Goal: Task Accomplishment & Management: Use online tool/utility

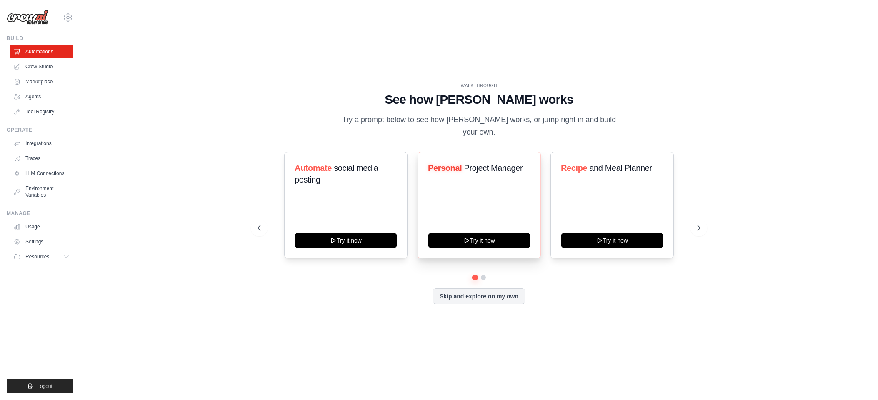
click at [491, 188] on div "Personal Project Manager Try it now" at bounding box center [479, 205] width 123 height 107
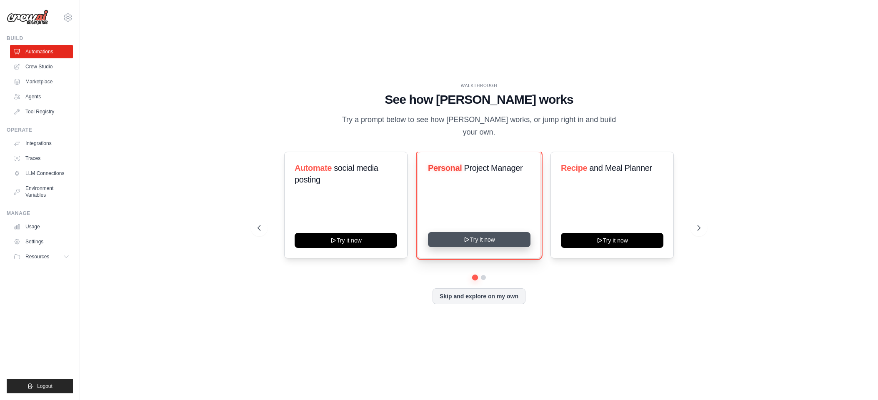
click at [486, 237] on button "Try it now" at bounding box center [479, 239] width 103 height 15
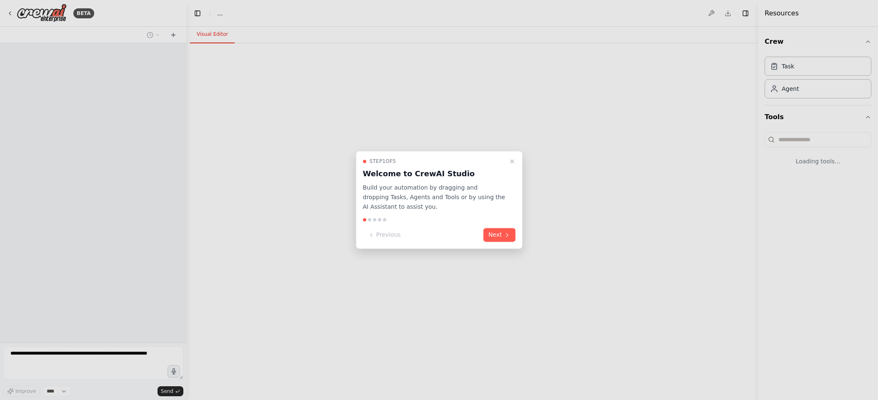
select select "****"
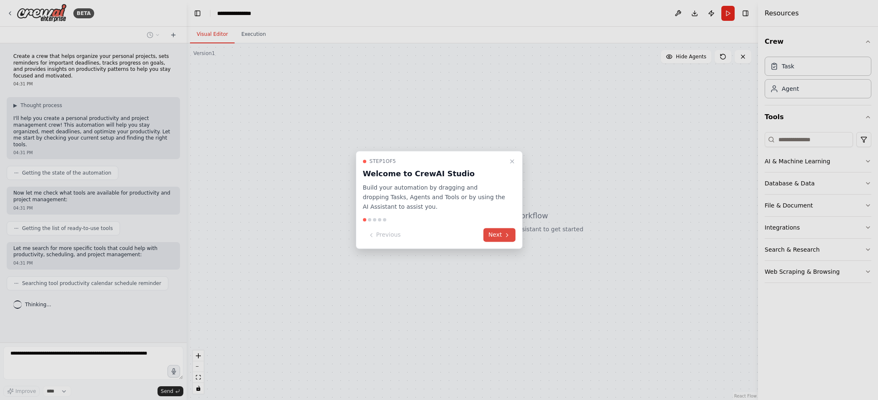
click at [500, 237] on button "Next" at bounding box center [499, 235] width 32 height 14
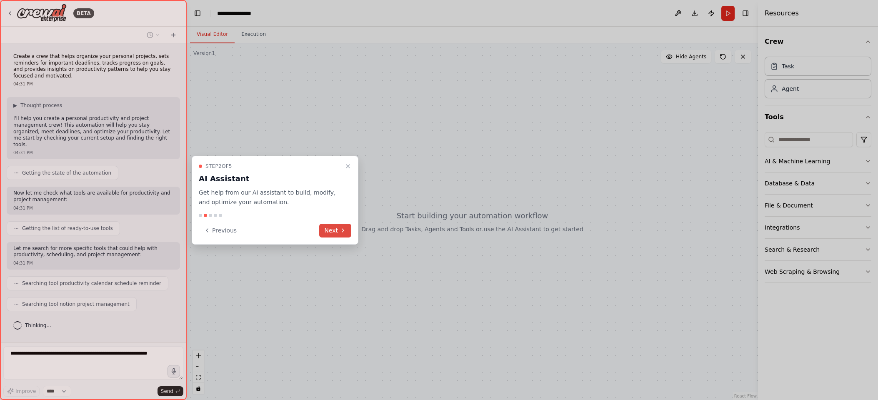
click at [342, 230] on icon at bounding box center [343, 230] width 7 height 7
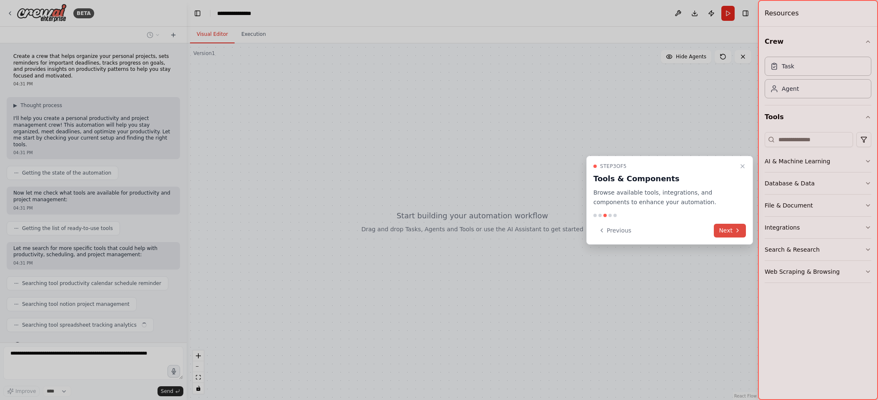
scroll to position [11, 0]
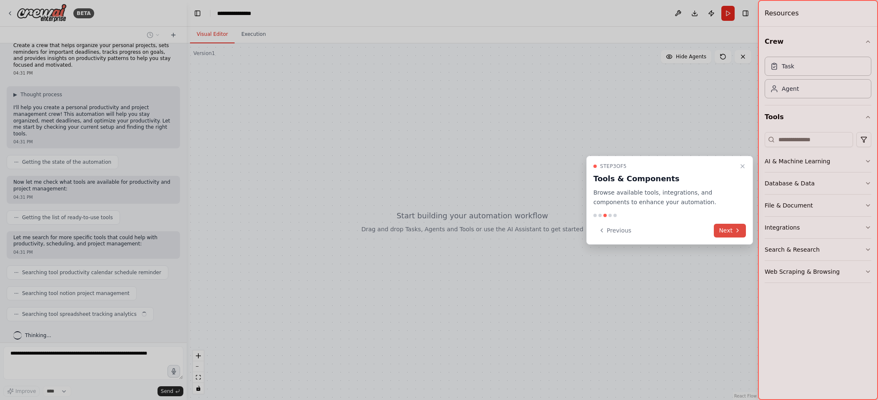
click at [729, 234] on button "Next" at bounding box center [730, 231] width 32 height 14
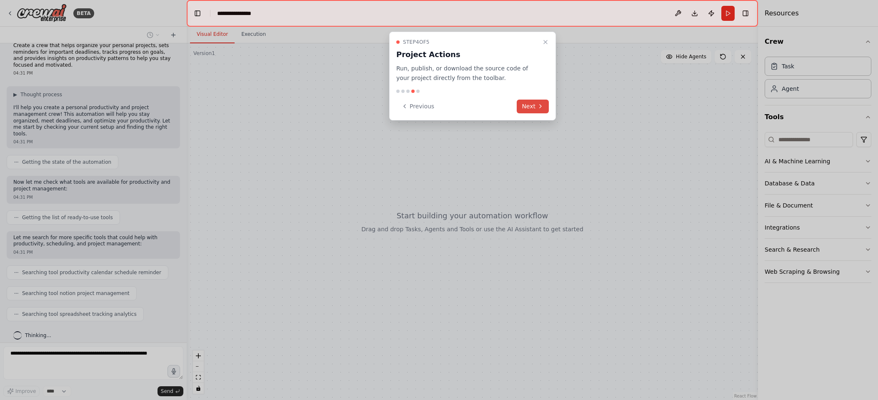
click at [533, 111] on button "Next" at bounding box center [533, 107] width 32 height 14
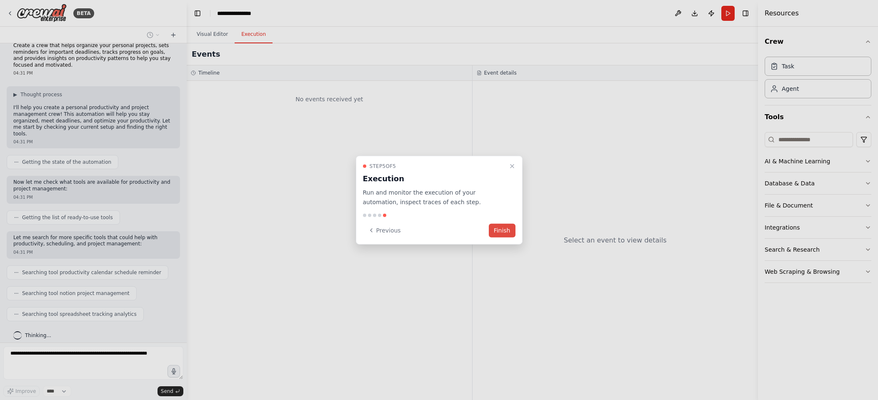
click at [510, 233] on button "Finish" at bounding box center [502, 230] width 27 height 14
